Goal: Book appointment/travel/reservation

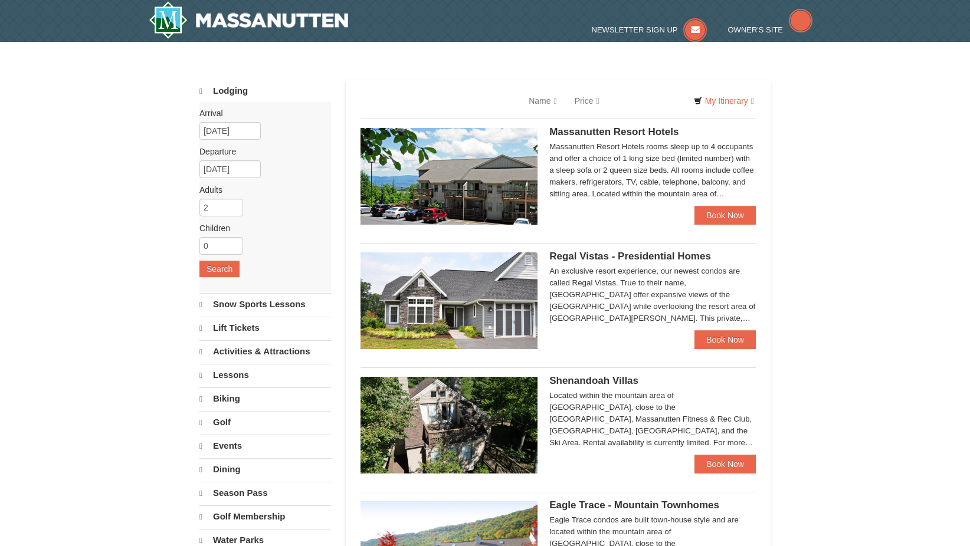
select select "10"
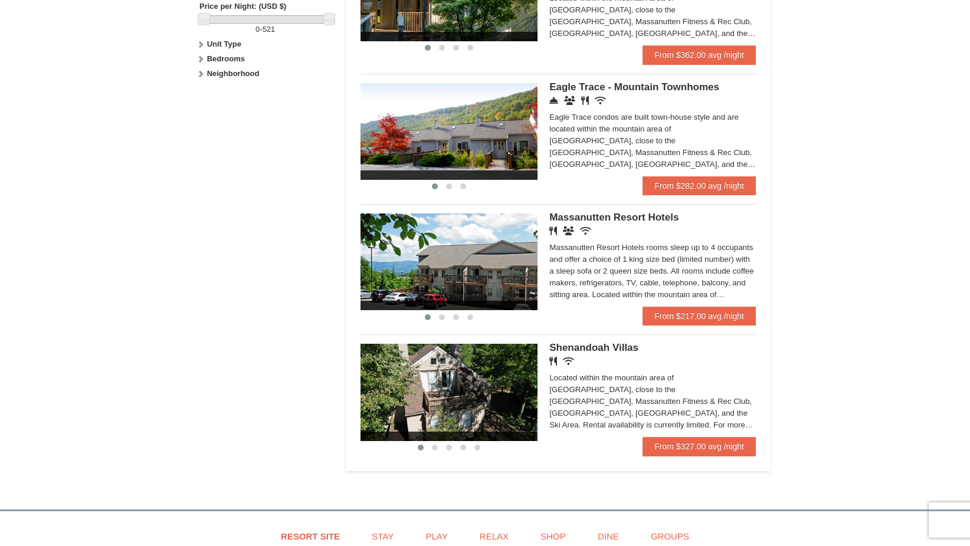
scroll to position [590, 0]
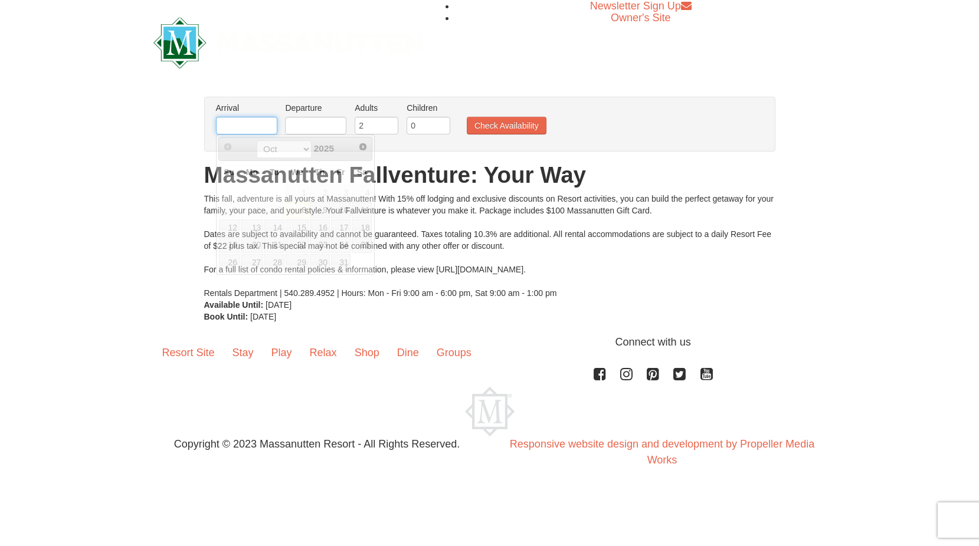
click at [244, 123] on input "text" at bounding box center [246, 126] width 61 height 18
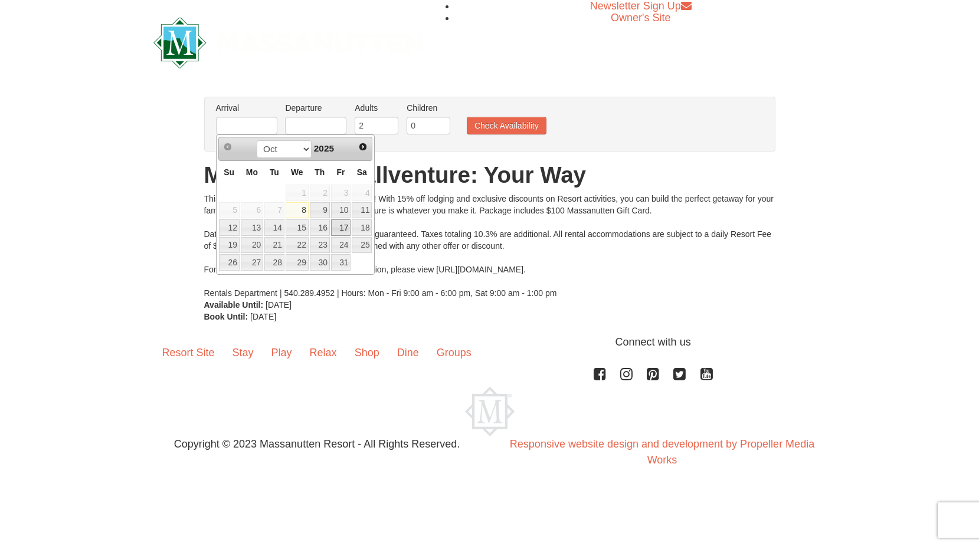
click at [342, 225] on link "17" at bounding box center [341, 228] width 20 height 17
type input "[DATE]"
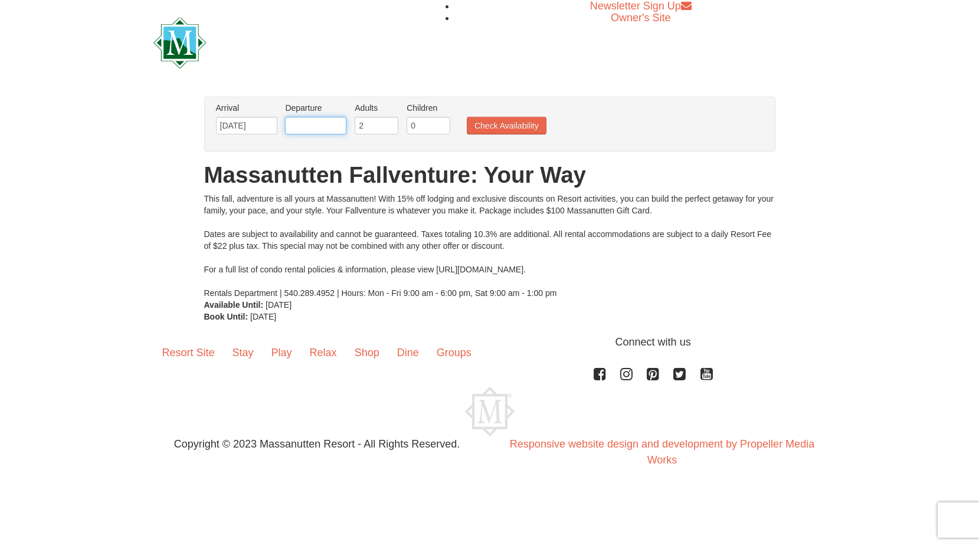
click at [323, 126] on input "text" at bounding box center [315, 126] width 61 height 18
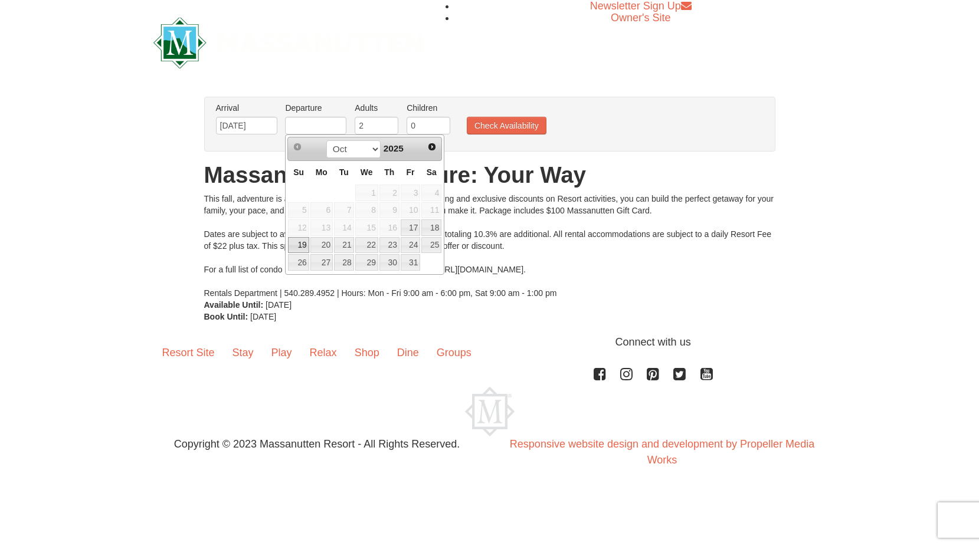
click at [297, 247] on link "19" at bounding box center [298, 245] width 21 height 17
type input "[DATE]"
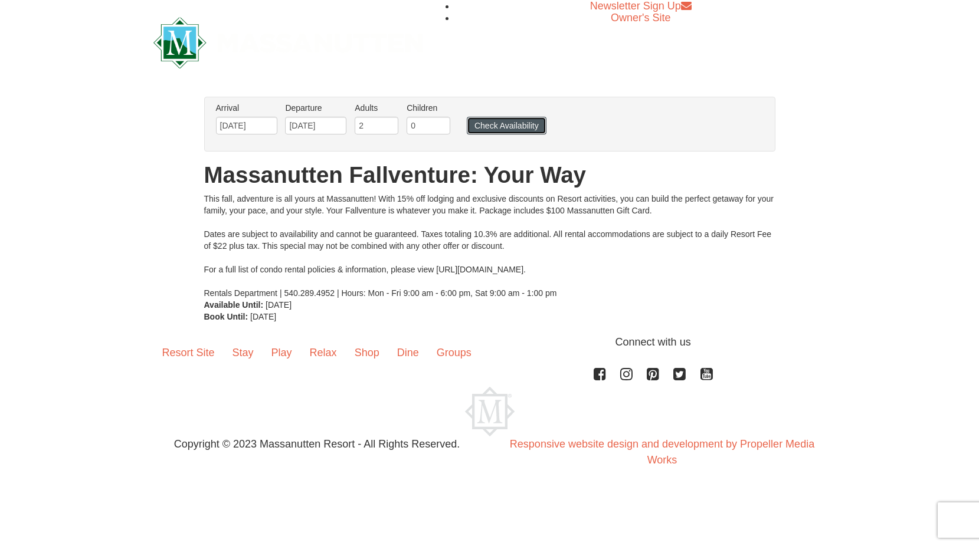
click at [510, 126] on button "Check Availability" at bounding box center [507, 126] width 80 height 18
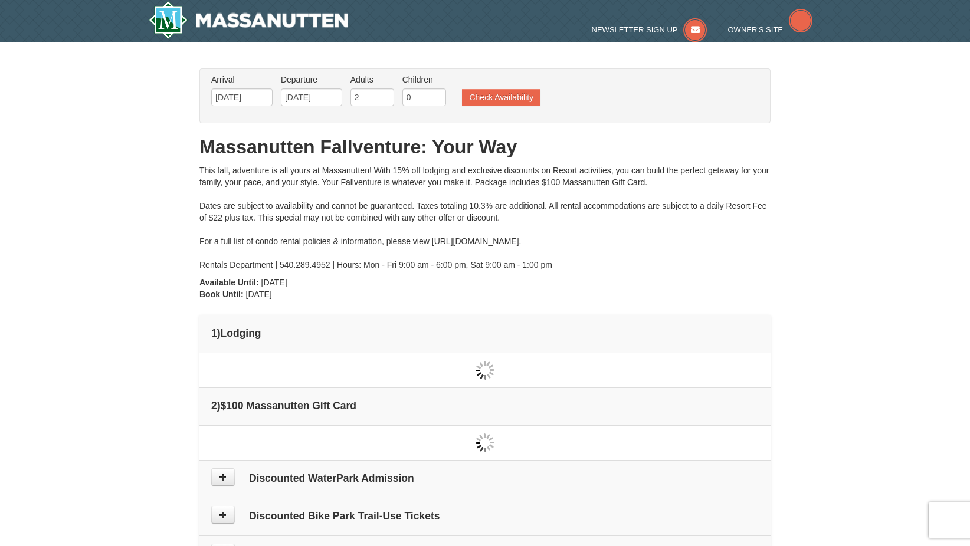
type input "[DATE]"
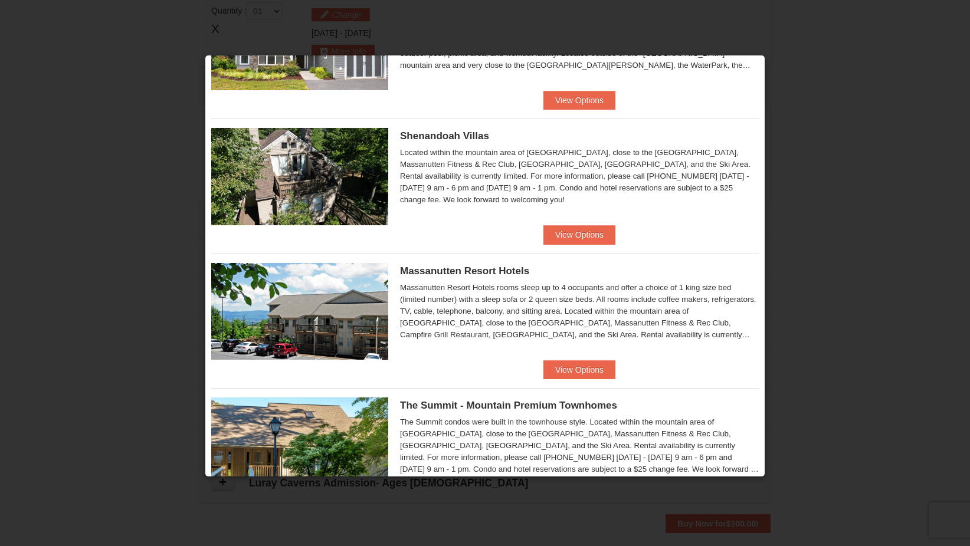
scroll to position [295, 0]
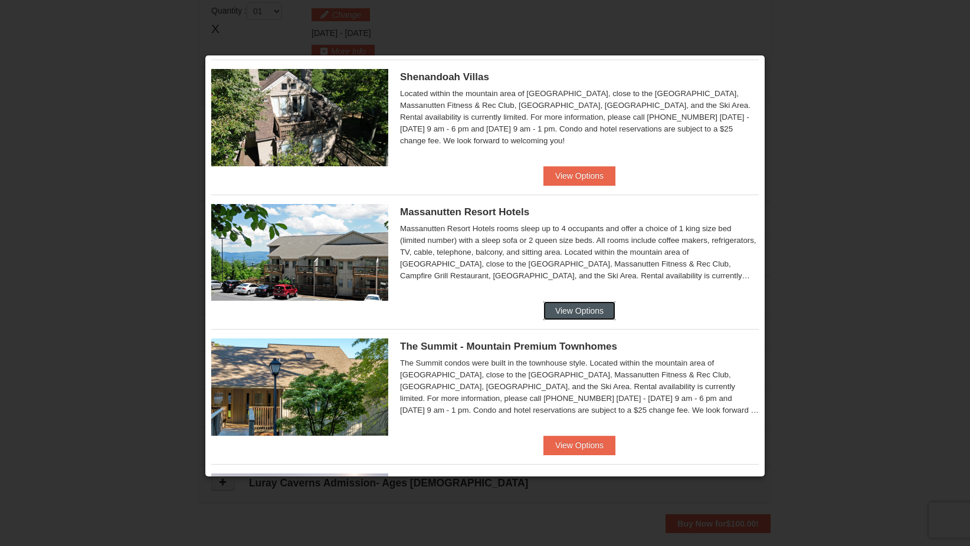
click at [562, 313] on button "View Options" at bounding box center [580, 311] width 72 height 19
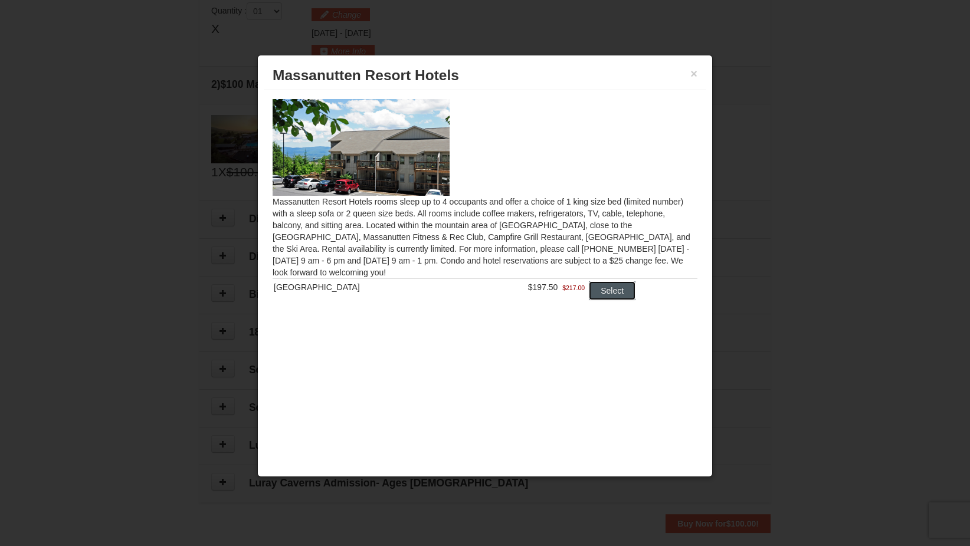
click at [600, 290] on button "Select" at bounding box center [612, 290] width 47 height 19
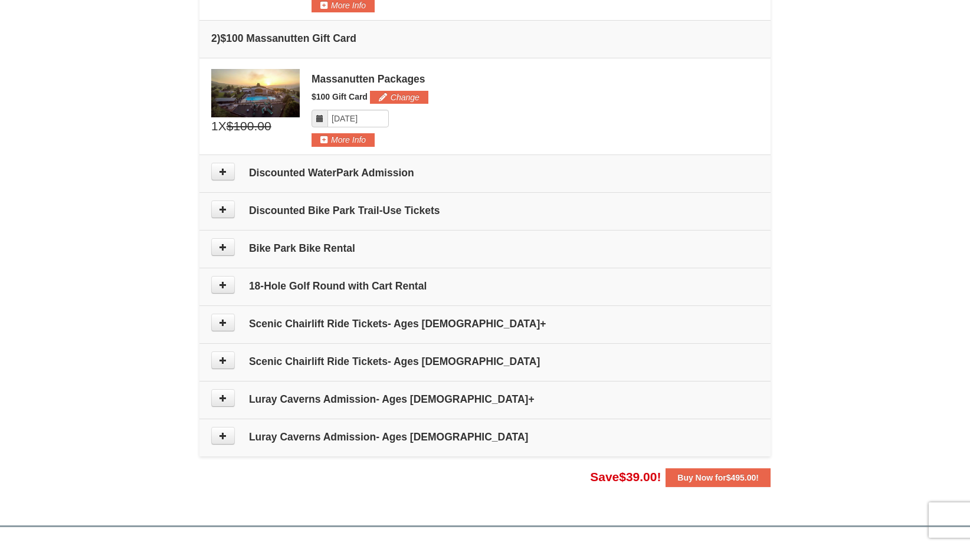
scroll to position [479, 0]
